Goal: Task Accomplishment & Management: Manage account settings

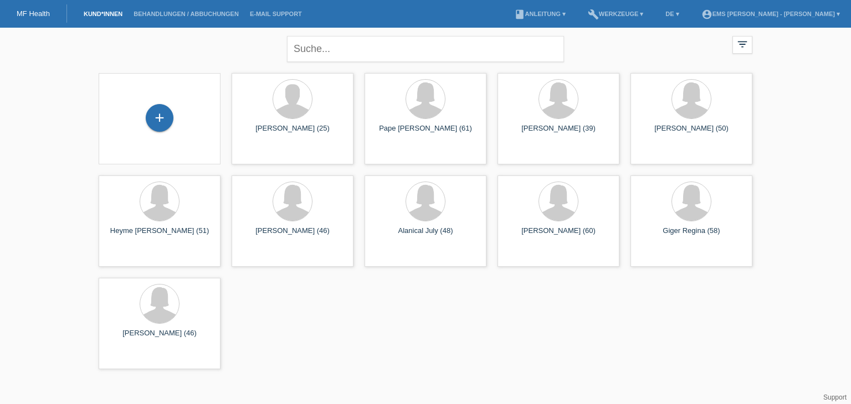
drag, startPoint x: 0, startPoint y: 0, endPoint x: 172, endPoint y: 107, distance: 202.3
click at [172, 107] on div "+" at bounding box center [159, 118] width 104 height 29
click at [159, 118] on div "+" at bounding box center [160, 118] width 28 height 28
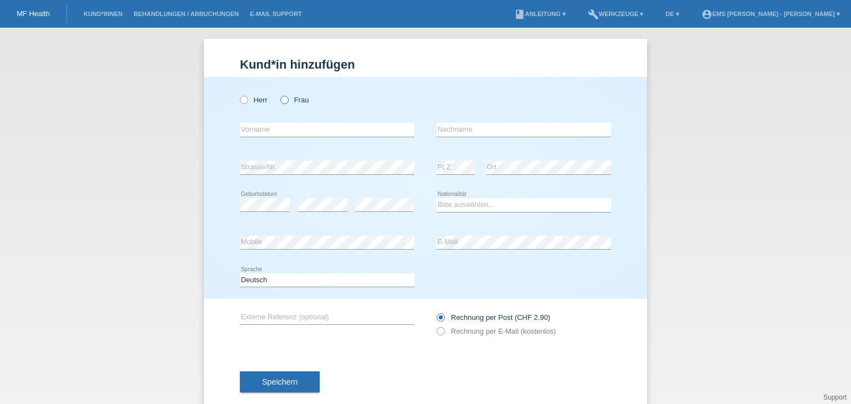
click at [279, 94] on icon at bounding box center [279, 94] width 0 height 0
click at [282, 100] on input "Frau" at bounding box center [283, 99] width 7 height 7
radio input "true"
click at [261, 126] on input "text" at bounding box center [327, 130] width 175 height 14
click at [437, 127] on input "text" at bounding box center [524, 130] width 175 height 14
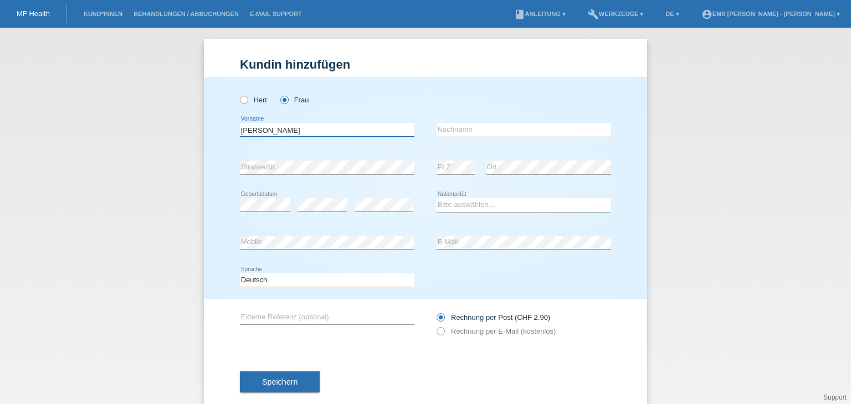
click at [262, 130] on input "Peggy" at bounding box center [327, 130] width 175 height 14
type input "P"
type input "Gimenez"
click at [439, 131] on input "text" at bounding box center [524, 130] width 175 height 14
type input "Peggy"
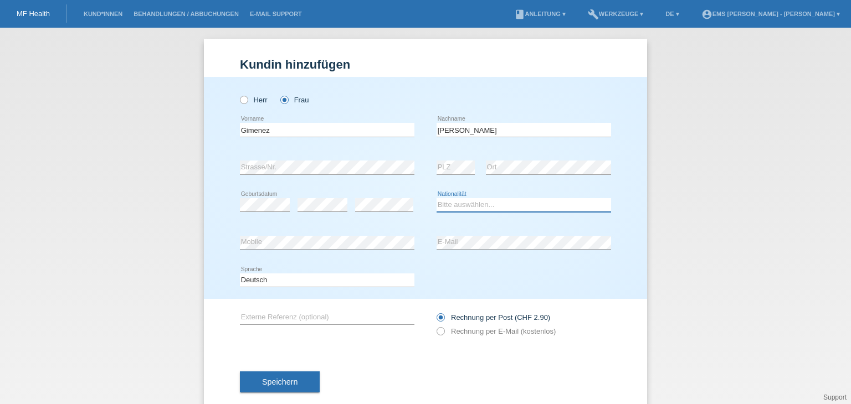
click at [452, 206] on select "Bitte auswählen... Schweiz Deutschland Liechtenstein Österreich ------------ Af…" at bounding box center [524, 204] width 175 height 13
select select "CH"
click at [437, 198] on select "Bitte auswählen... Schweiz Deutschland Liechtenstein Österreich ------------ Af…" at bounding box center [524, 204] width 175 height 13
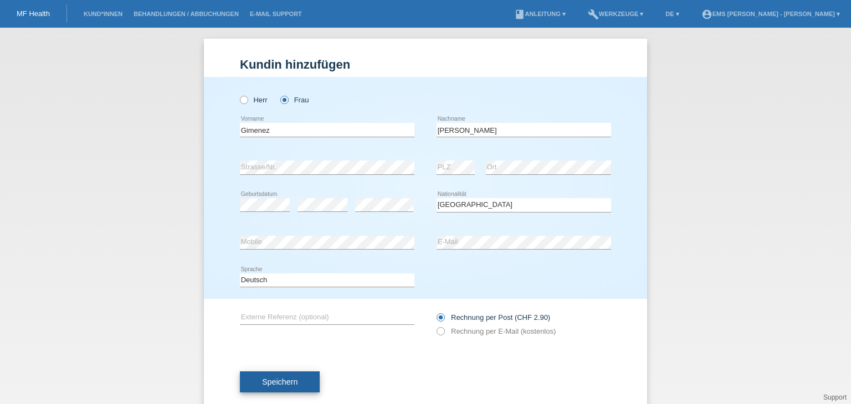
click at [286, 385] on span "Speichern" at bounding box center [279, 382] width 35 height 9
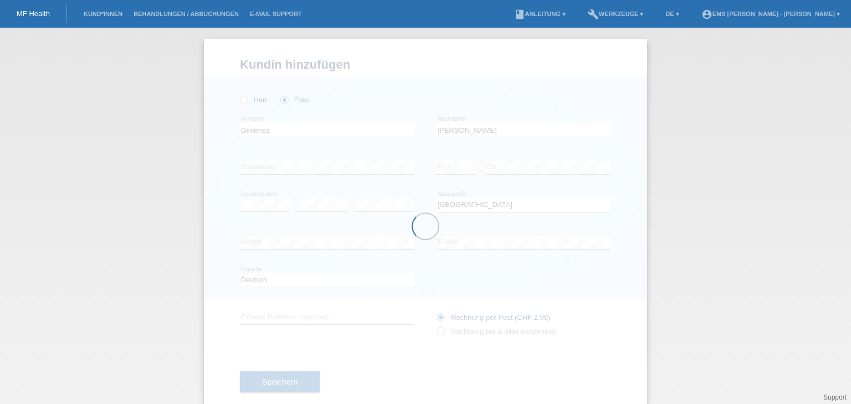
click at [458, 241] on div at bounding box center [425, 227] width 443 height 376
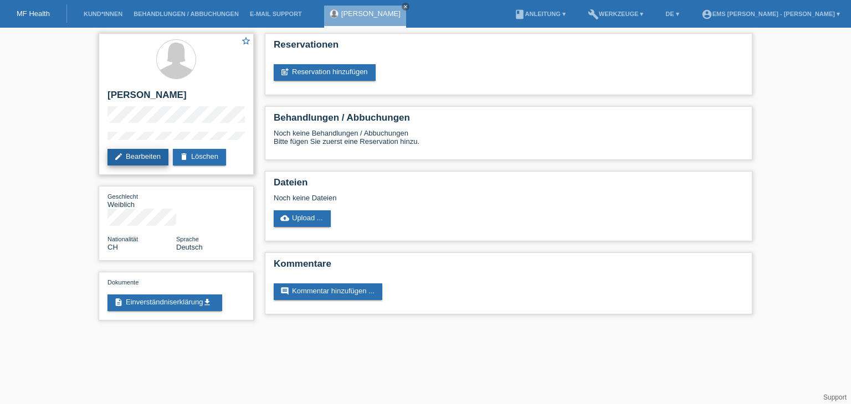
click at [148, 157] on link "edit Bearbeiten" at bounding box center [137, 157] width 61 height 17
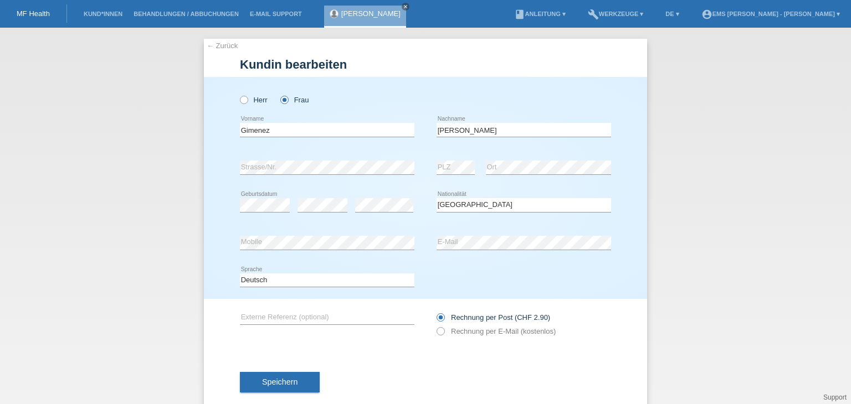
select select "CH"
click at [267, 385] on span "Speichern" at bounding box center [279, 382] width 35 height 9
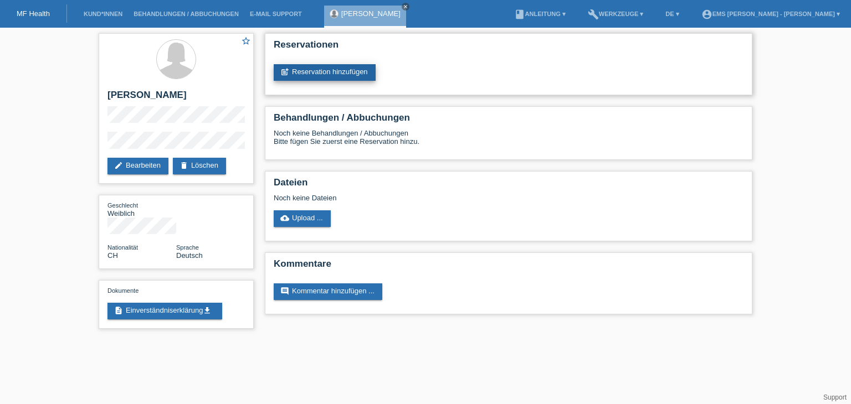
click at [345, 66] on link "post_add Reservation hinzufügen" at bounding box center [325, 72] width 102 height 17
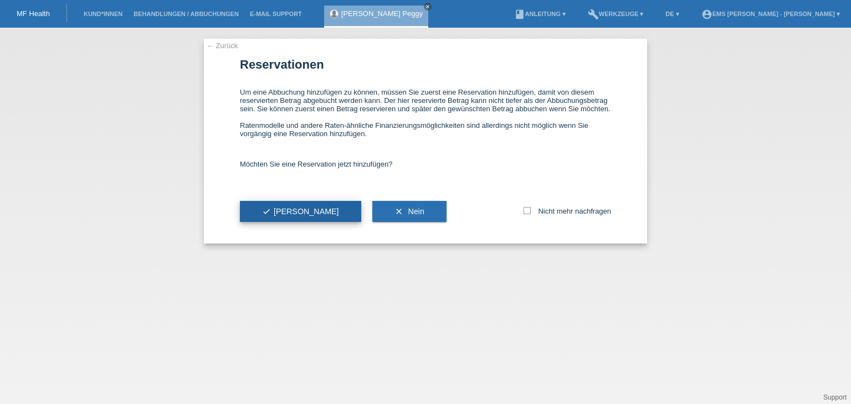
click at [281, 219] on button "check Ja" at bounding box center [300, 211] width 121 height 21
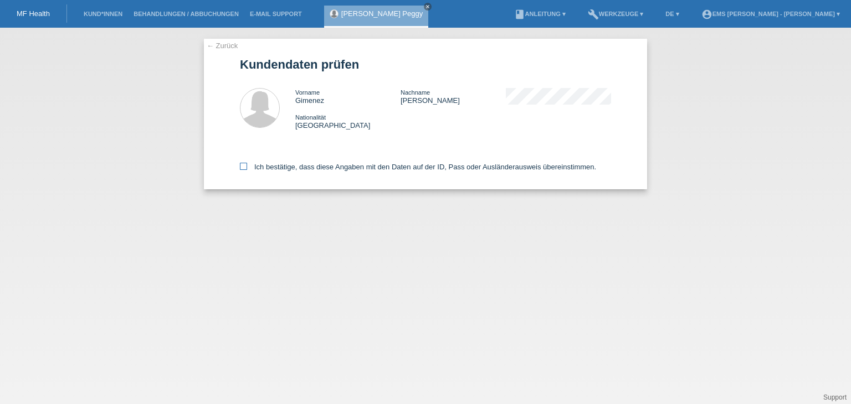
click at [240, 163] on icon at bounding box center [243, 166] width 7 height 7
click at [240, 163] on input "Ich bestätige, dass diese Angaben mit den Daten auf der ID, Pass oder Ausländer…" at bounding box center [243, 166] width 7 height 7
checkbox input "true"
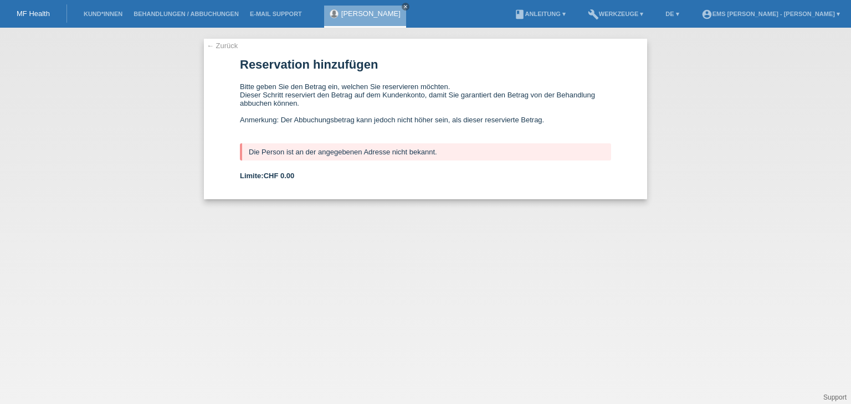
click at [351, 18] on div "[PERSON_NAME] close" at bounding box center [365, 17] width 82 height 22
click at [351, 13] on link "[PERSON_NAME]" at bounding box center [370, 13] width 59 height 8
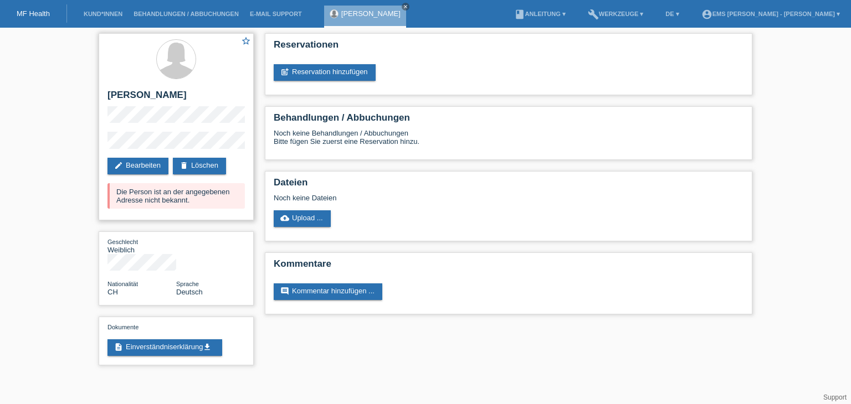
drag, startPoint x: 133, startPoint y: 167, endPoint x: 205, endPoint y: 94, distance: 102.7
click at [205, 94] on h2 "[PERSON_NAME]" at bounding box center [175, 98] width 137 height 17
click at [140, 166] on link "edit Bearbeiten" at bounding box center [137, 166] width 61 height 17
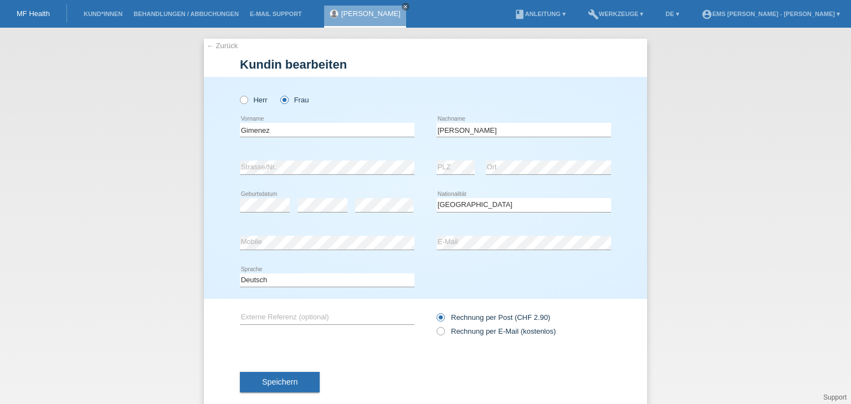
select select "CH"
click at [458, 129] on input "Peggy" at bounding box center [524, 130] width 175 height 14
type input "P"
drag, startPoint x: 458, startPoint y: 129, endPoint x: 472, endPoint y: 145, distance: 21.6
click at [472, 145] on div "b error Nachname" at bounding box center [524, 130] width 175 height 38
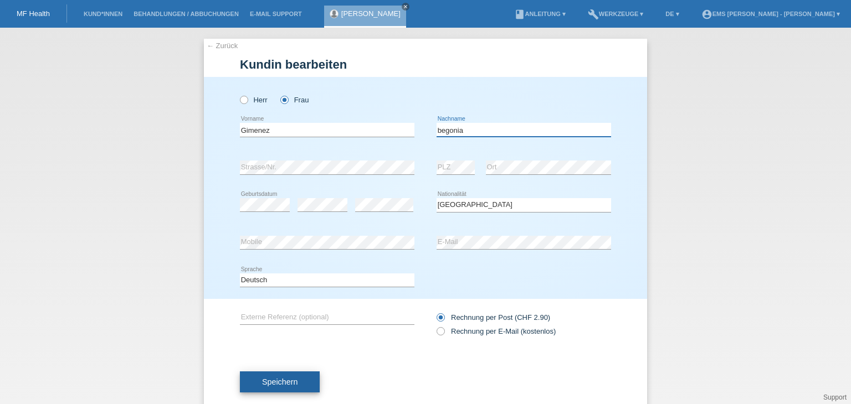
type input "begonia"
click at [269, 382] on span "Speichern" at bounding box center [279, 382] width 35 height 9
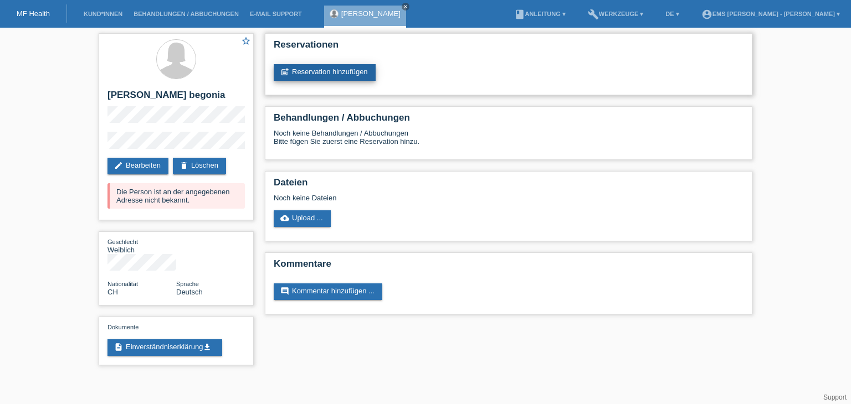
click at [332, 73] on link "post_add Reservation hinzufügen" at bounding box center [325, 72] width 102 height 17
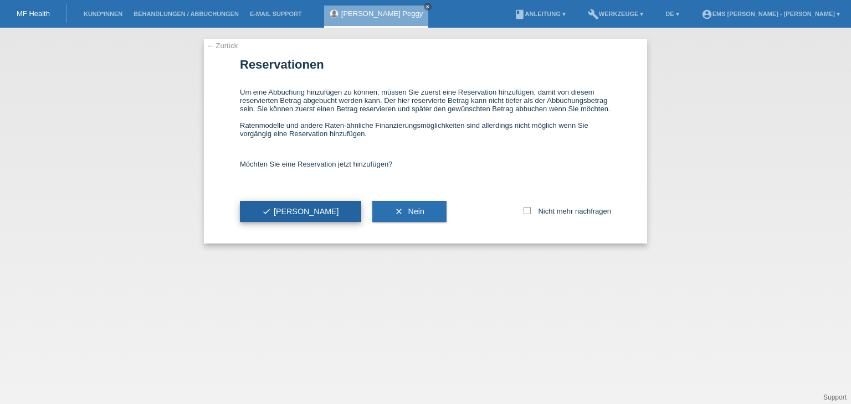
click at [275, 211] on span "check Ja" at bounding box center [300, 211] width 77 height 9
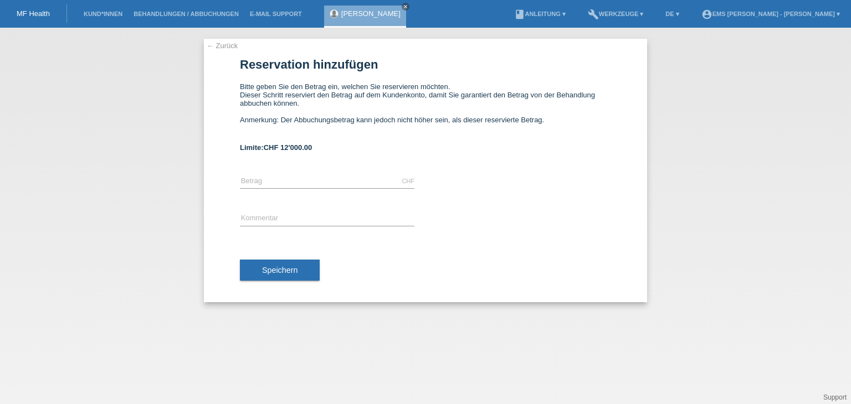
click at [227, 44] on link "← Zurück" at bounding box center [222, 46] width 31 height 8
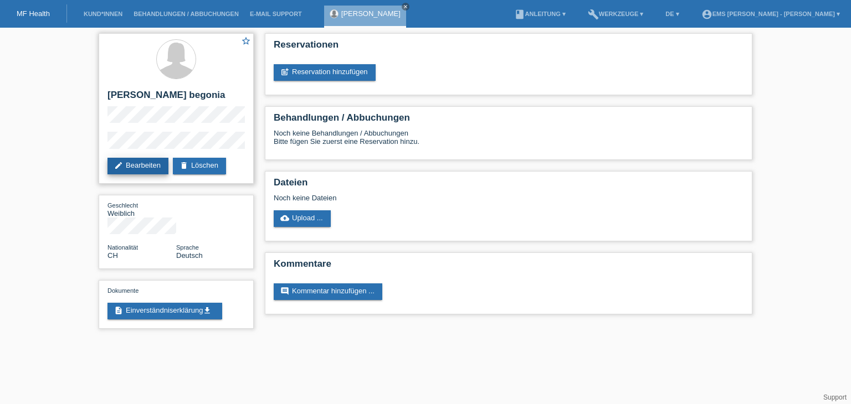
click at [137, 165] on link "edit Bearbeiten" at bounding box center [137, 166] width 61 height 17
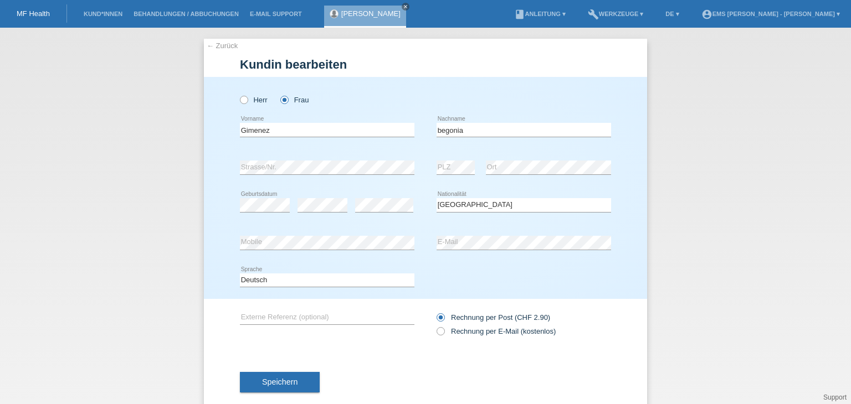
select select "CH"
click at [357, 16] on link "[PERSON_NAME] Peggy" at bounding box center [370, 13] width 59 height 8
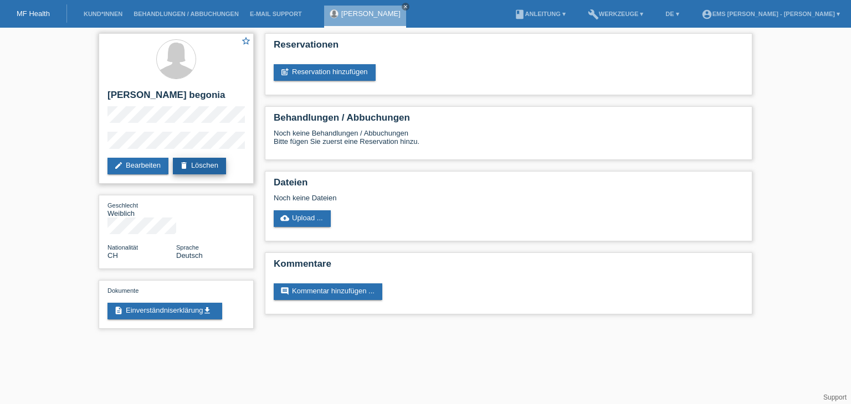
click at [211, 166] on link "delete Löschen" at bounding box center [199, 166] width 53 height 17
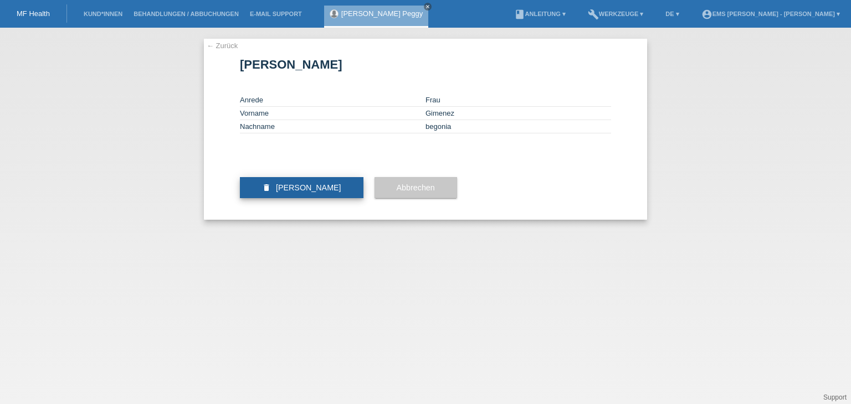
click at [316, 192] on span "[PERSON_NAME]" at bounding box center [308, 187] width 65 height 9
